Goal: Information Seeking & Learning: Find specific fact

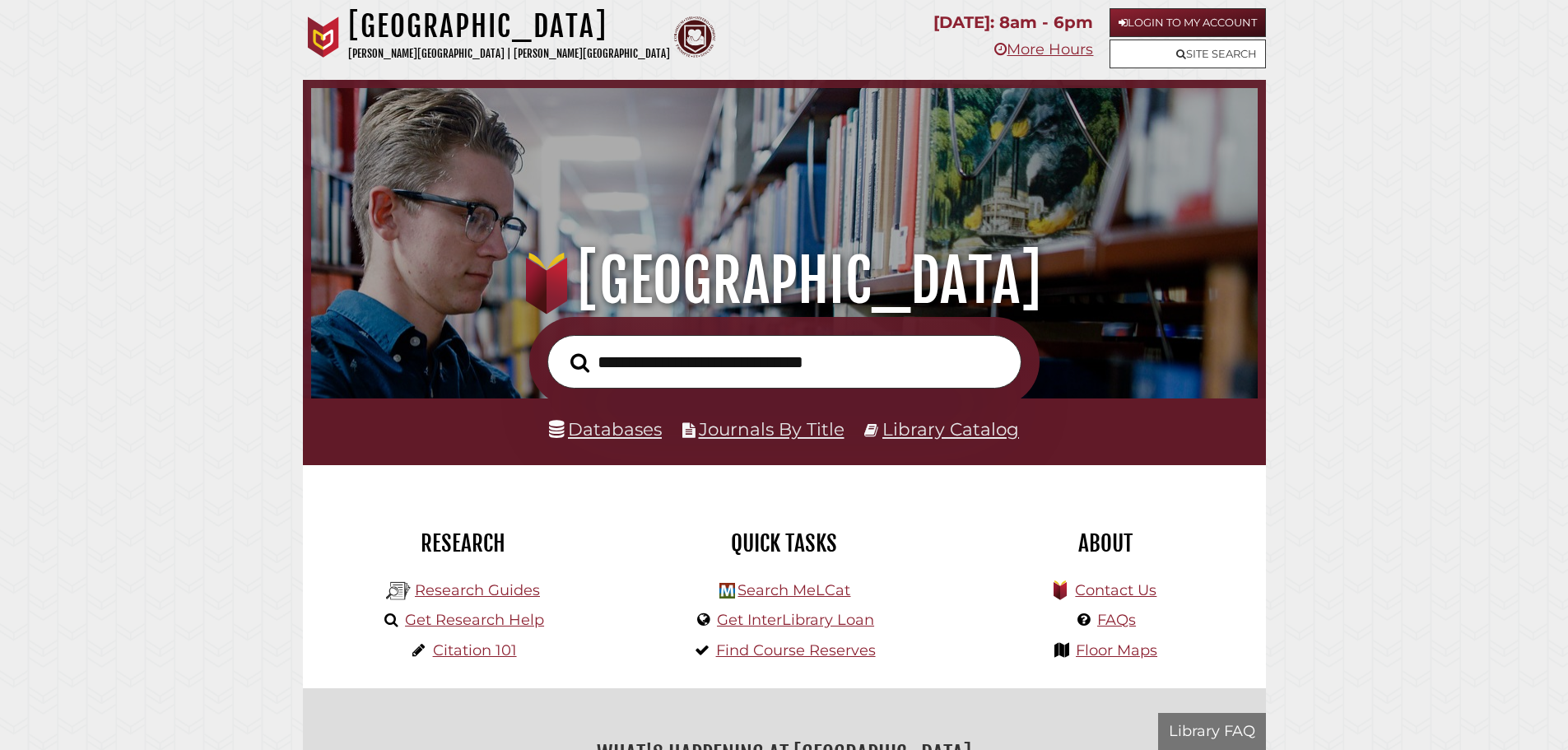
scroll to position [313, 939]
click at [726, 382] on input "text" at bounding box center [784, 361] width 474 height 53
type input "**********"
click at [562, 348] on button "Search" at bounding box center [580, 363] width 36 height 30
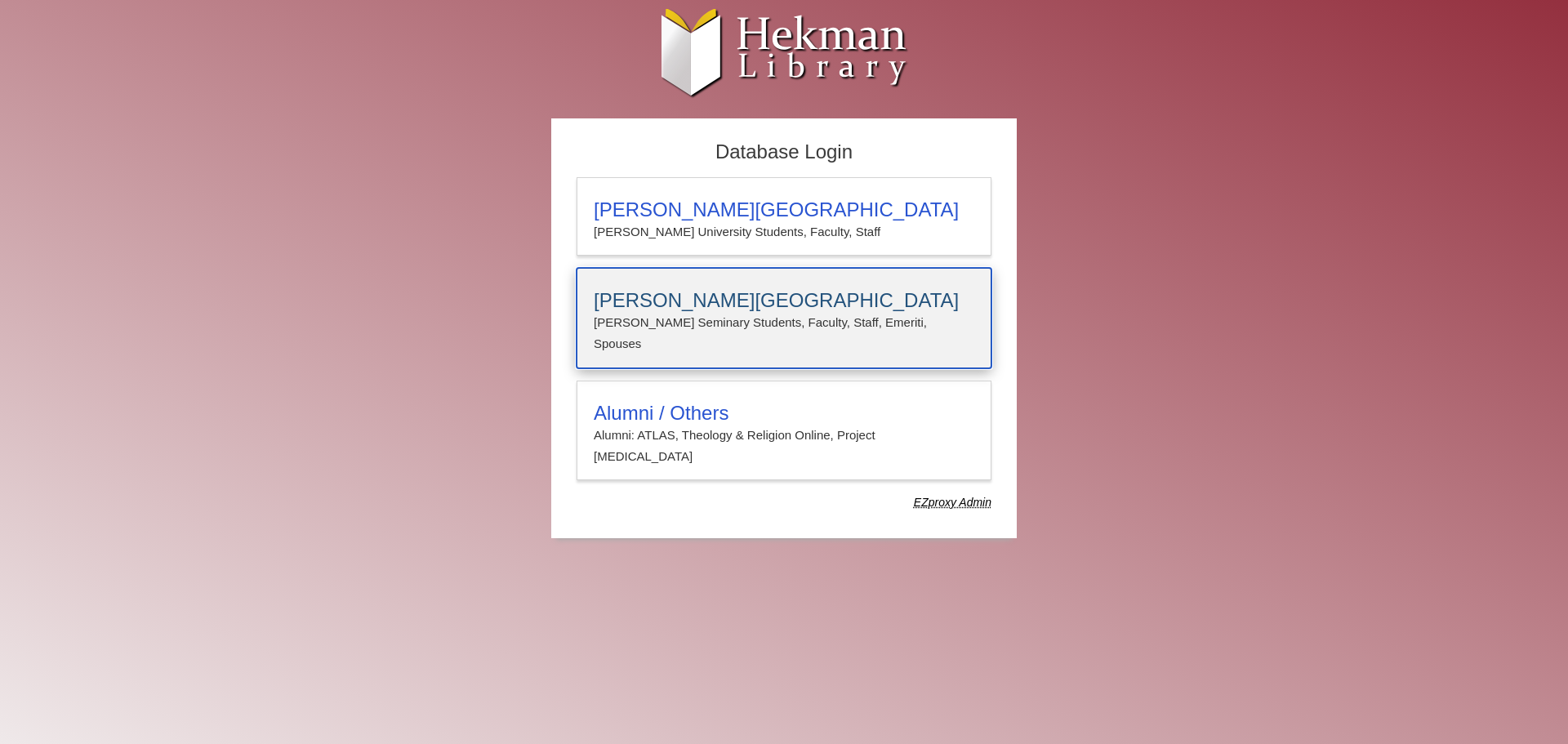
drag, startPoint x: 736, startPoint y: 300, endPoint x: 774, endPoint y: 300, distance: 38.0
click at [736, 300] on h3 "[PERSON_NAME][GEOGRAPHIC_DATA]" at bounding box center [783, 301] width 380 height 23
